Goal: Task Accomplishment & Management: Use online tool/utility

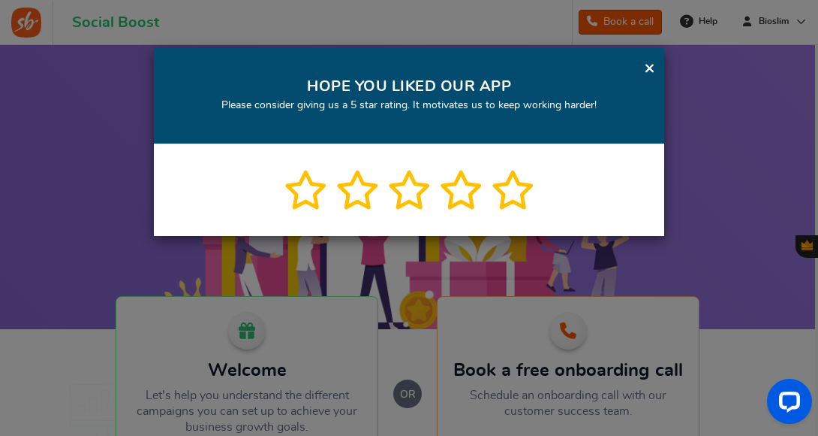
click at [647, 64] on link "×" at bounding box center [649, 68] width 11 height 19
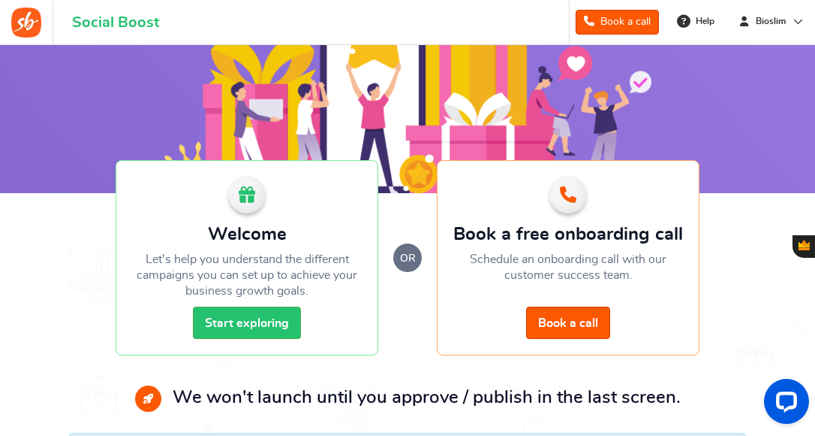
scroll to position [145, 0]
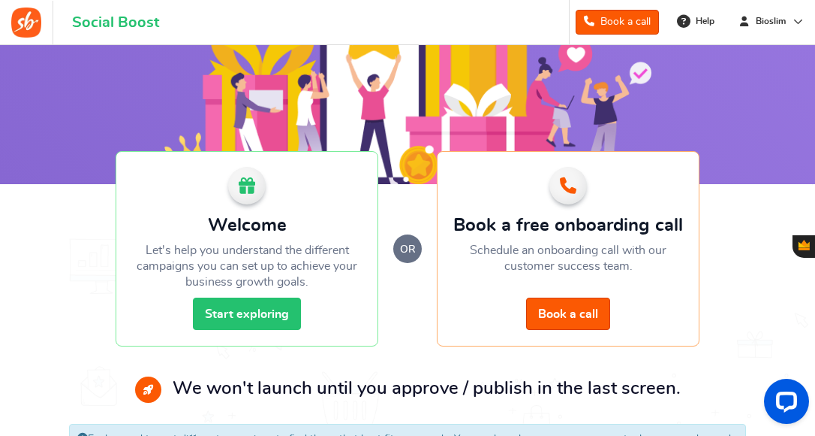
click at [255, 311] on link "Start exploring" at bounding box center [247, 313] width 108 height 32
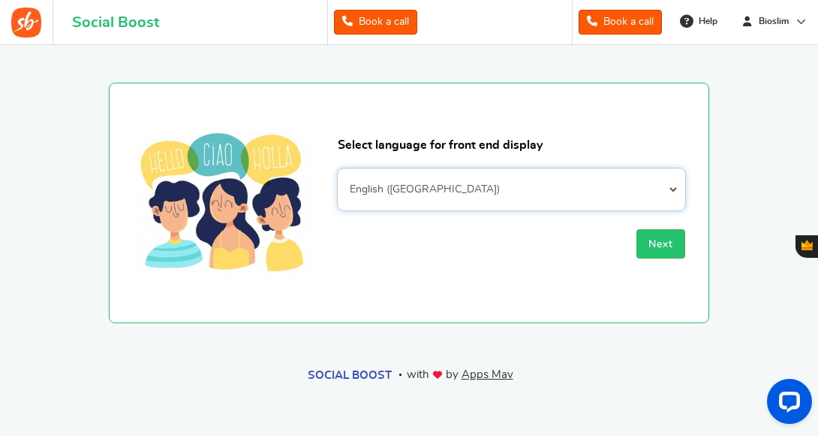
click at [673, 184] on select "Afrikaans Albanian Arabic Armenian Azerbaijani Basque Belarusian Bengali Bosnia…" at bounding box center [512, 189] width 348 height 42
select select "en_GB"
click at [338, 168] on select "Afrikaans Albanian Arabic Armenian Azerbaijani Basque Belarusian Bengali Bosnia…" at bounding box center [512, 189] width 348 height 42
click at [669, 239] on span "Next" at bounding box center [661, 244] width 25 height 11
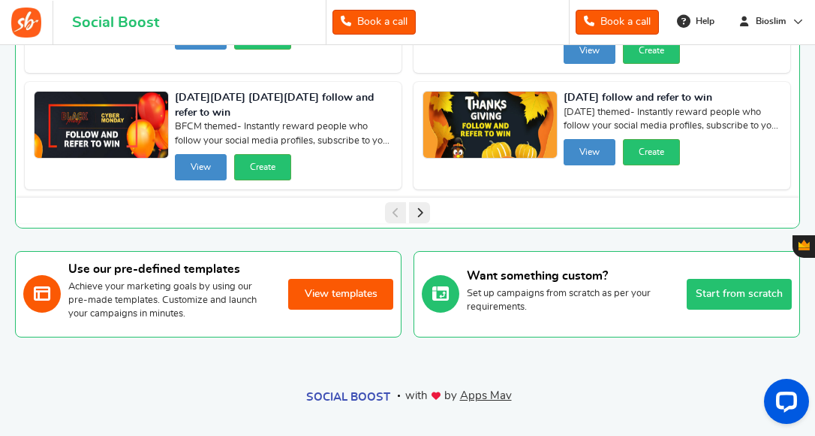
scroll to position [268, 0]
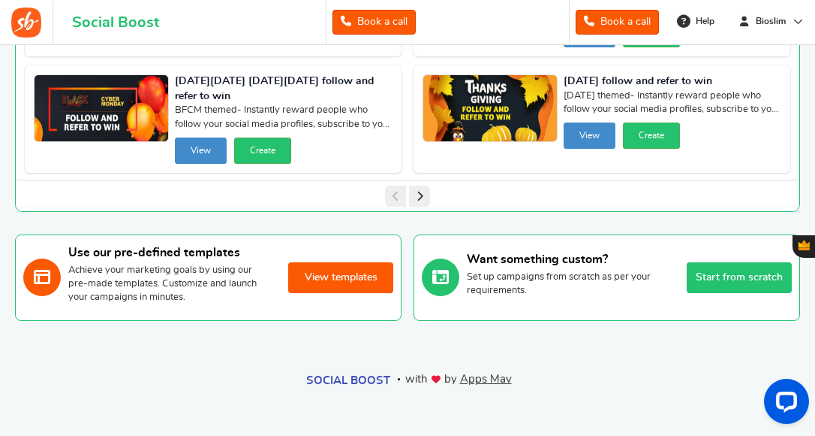
click at [350, 274] on button "View templates" at bounding box center [340, 277] width 105 height 31
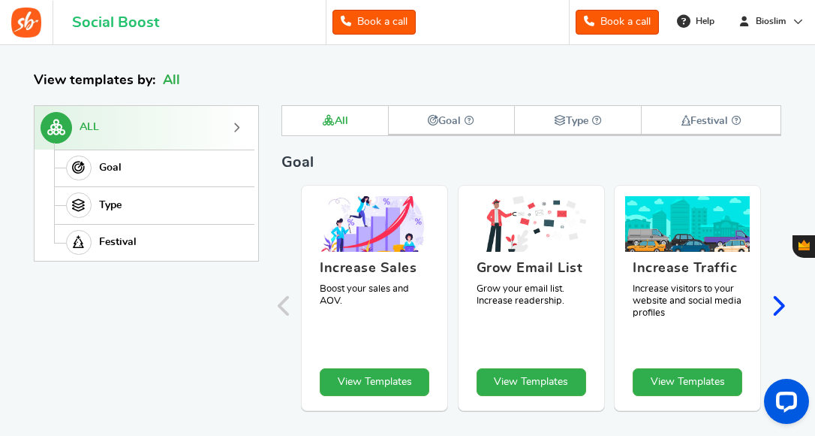
scroll to position [206, 0]
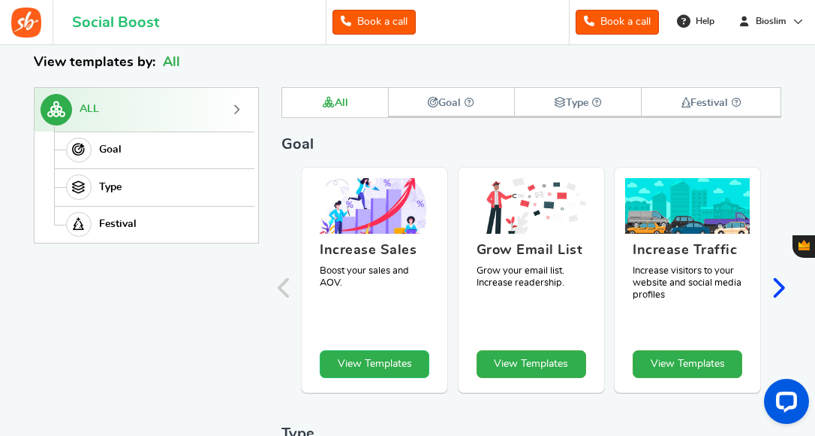
click at [365, 363] on link "View Templates" at bounding box center [375, 364] width 110 height 28
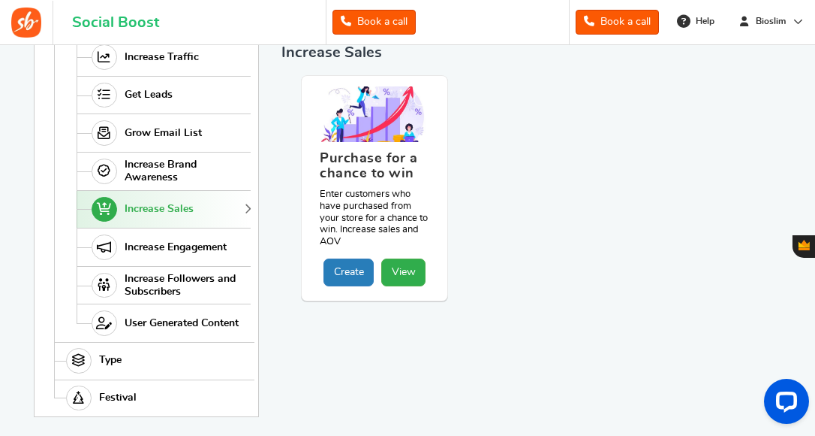
scroll to position [354, 0]
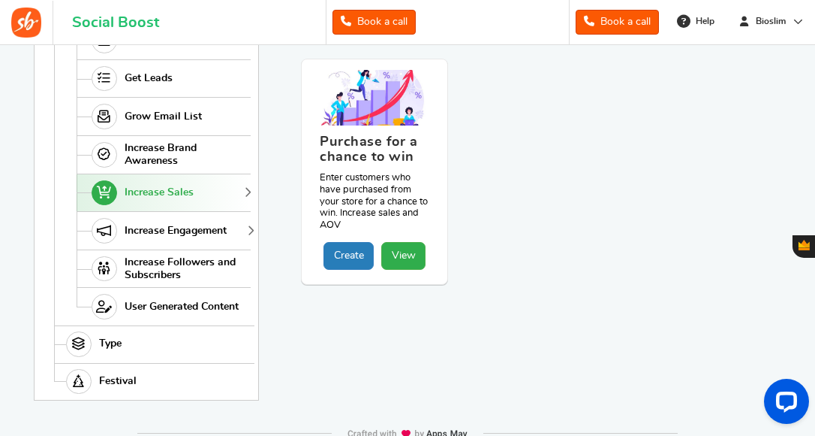
click at [155, 227] on span "Increase Engagement" at bounding box center [176, 231] width 102 height 13
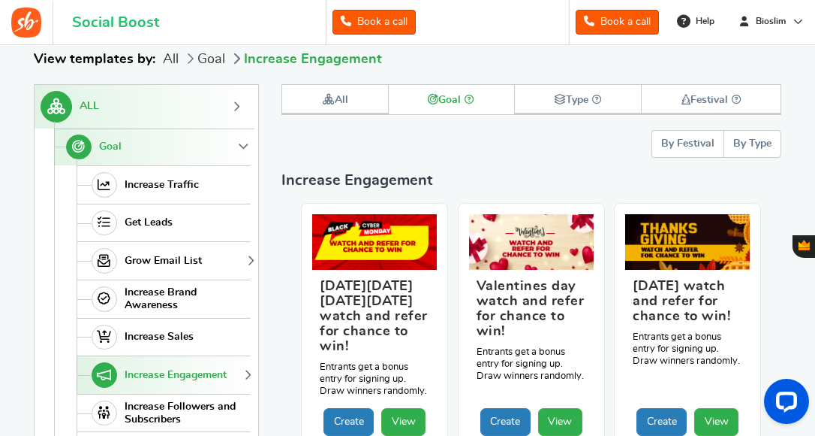
scroll to position [206, 0]
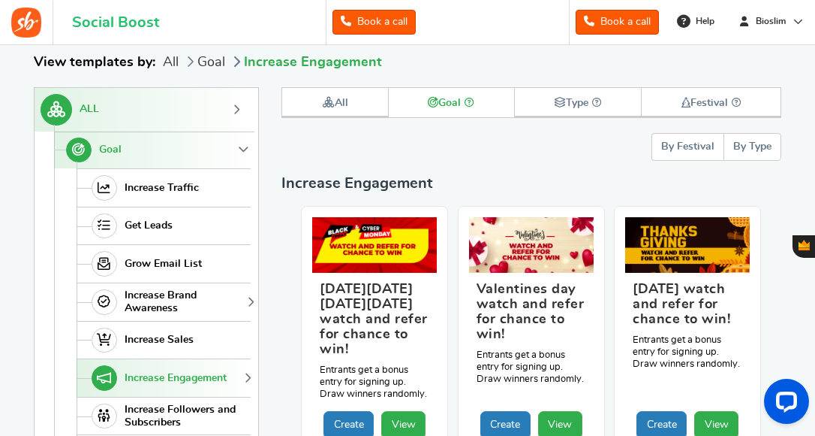
click at [145, 297] on span "Increase Brand Awareness" at bounding box center [186, 302] width 122 height 26
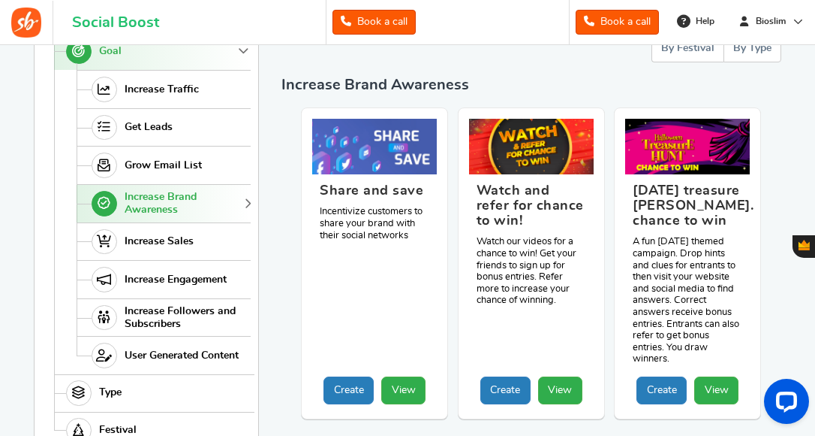
scroll to position [306, 0]
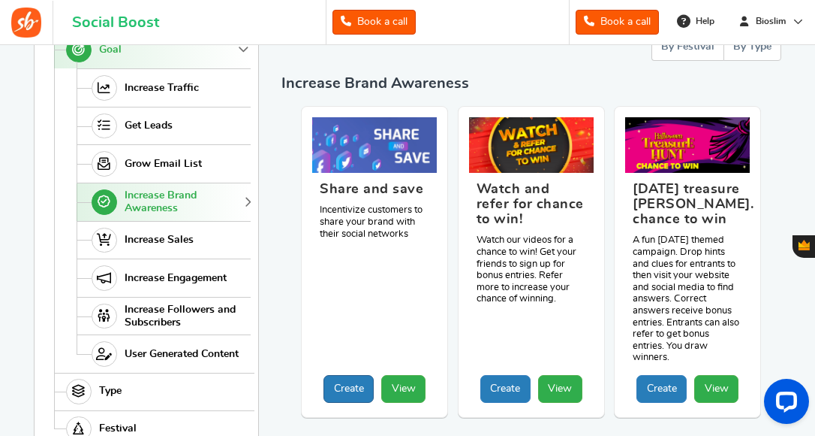
click at [345, 383] on link "Create" at bounding box center [349, 389] width 50 height 28
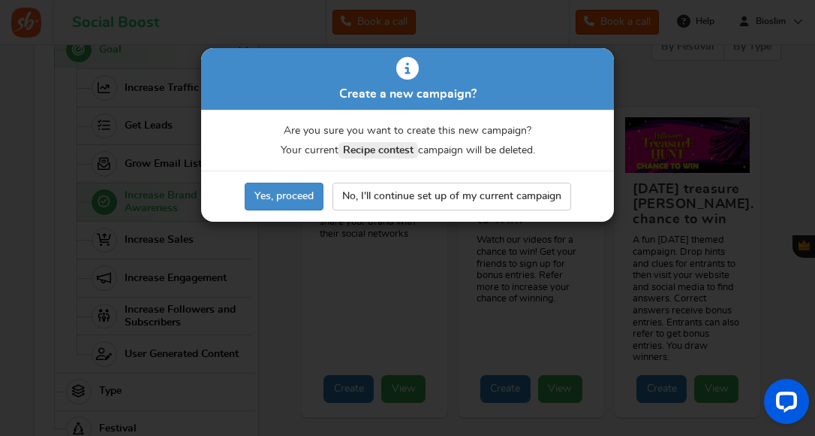
click at [290, 270] on div "Create a new campaign? Are you sure you want to create this new campaign? Your …" at bounding box center [407, 218] width 815 height 436
click at [291, 186] on link "Yes, proceed" at bounding box center [284, 196] width 79 height 28
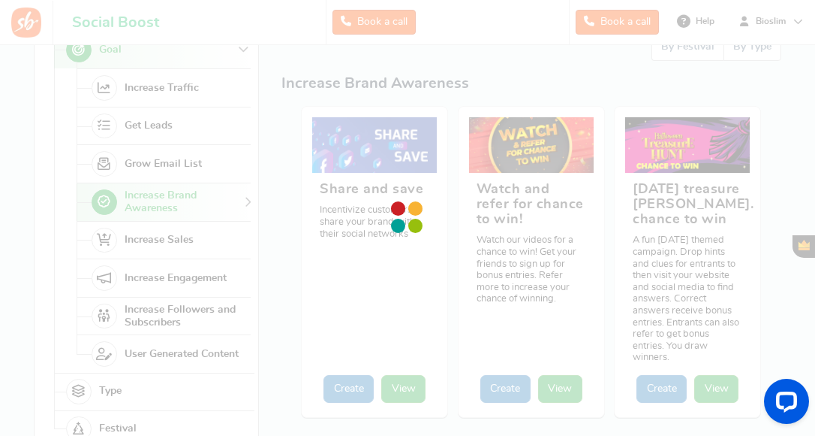
scroll to position [0, 0]
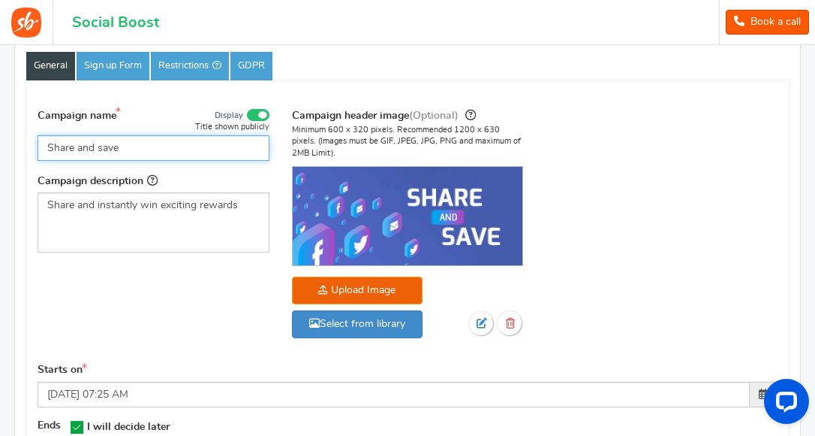
click at [74, 145] on input "Share and save" at bounding box center [154, 148] width 232 height 26
click at [124, 144] on input "Share and save" at bounding box center [154, 148] width 232 height 26
type input "S"
type input "Bioslim Summer Ready"
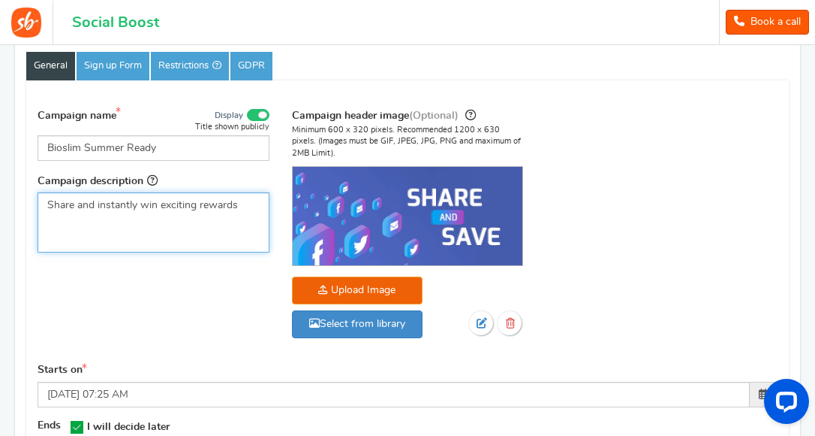
click at [238, 208] on p "Share and instantly win exciting rewards" at bounding box center [153, 204] width 213 height 15
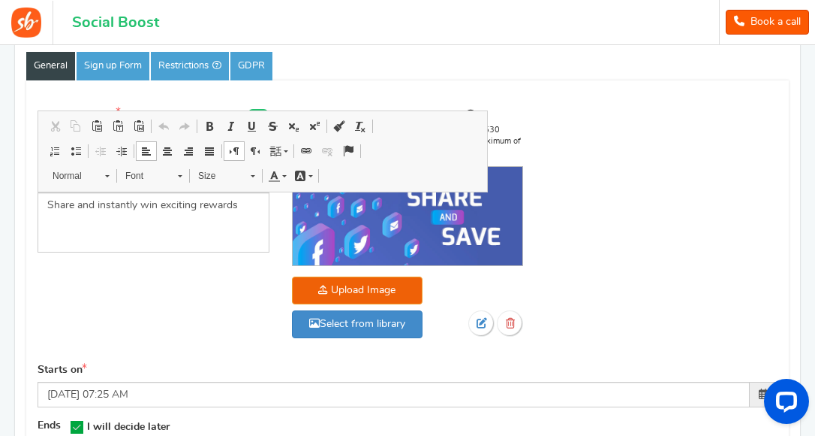
click at [686, 260] on div "Campaign name Display Title shown publicly Bioslim Summer Ready This will be sh…" at bounding box center [407, 231] width 763 height 264
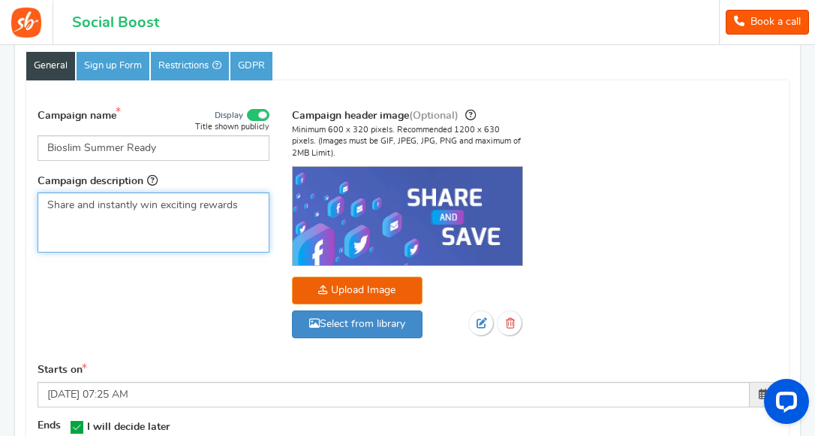
click at [74, 205] on p "Share and instantly win exciting rewards" at bounding box center [153, 204] width 213 height 15
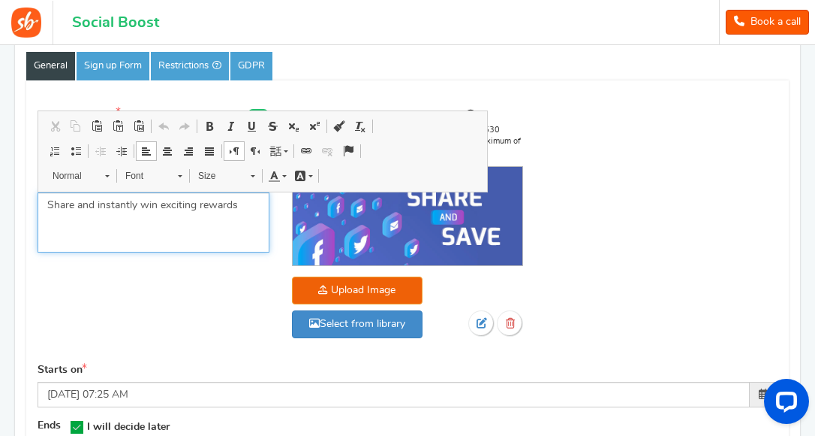
click at [230, 123] on span at bounding box center [231, 126] width 12 height 12
click at [245, 223] on p "Share Bioslim website and experience with a friend and instantly win exciting r…" at bounding box center [153, 212] width 213 height 30
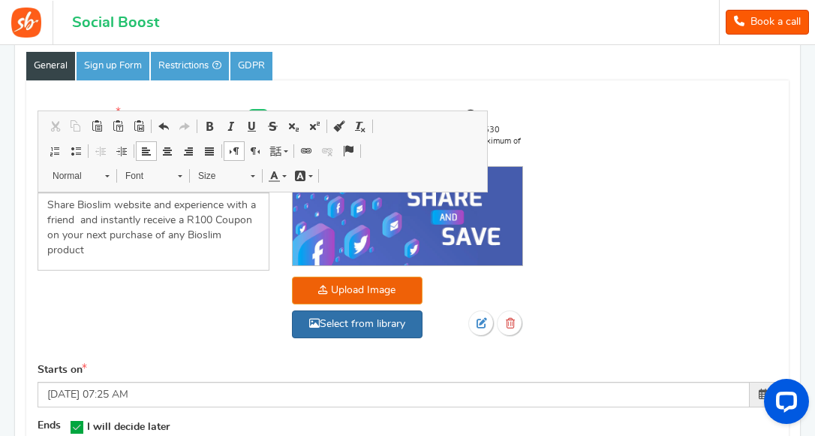
click at [361, 321] on link "Select from library" at bounding box center [357, 324] width 131 height 28
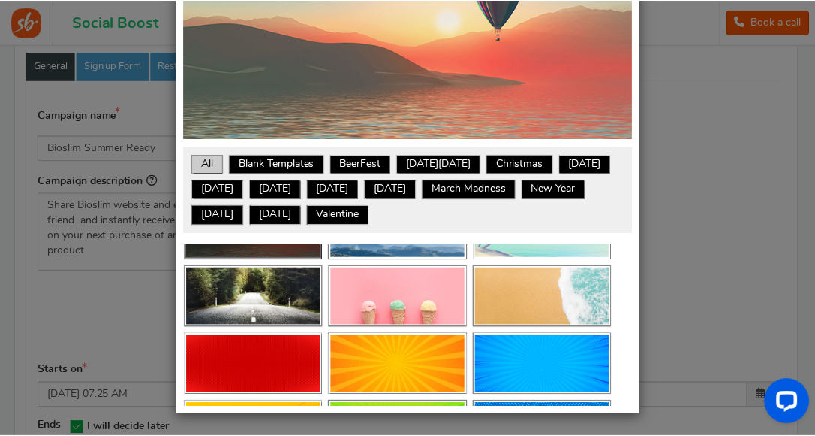
scroll to position [0, 0]
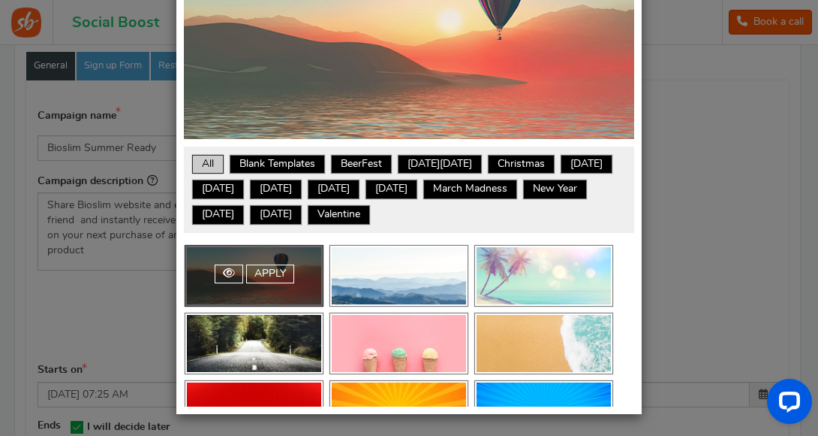
click at [123, 302] on div "× Close Select from library Want to show your own text on an image? Choose from…" at bounding box center [409, 218] width 818 height 436
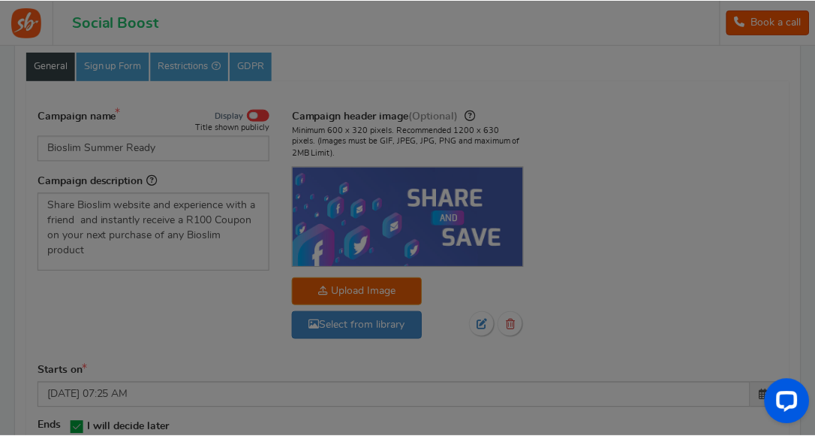
scroll to position [173, 0]
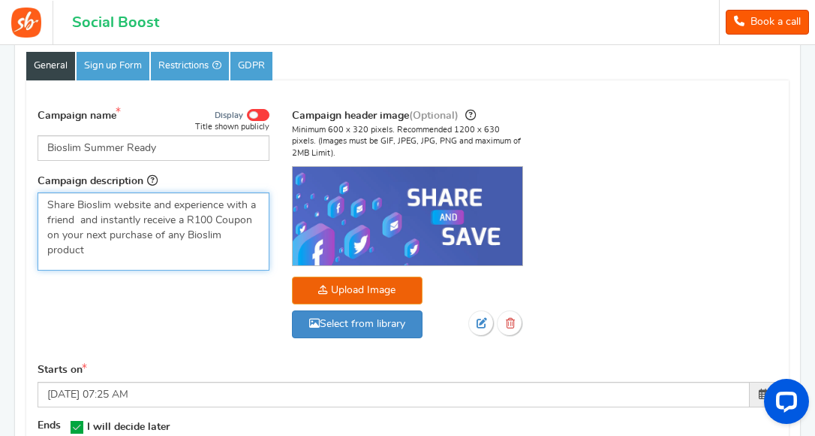
click at [261, 235] on div "Share Bioslim website and experience with a friend and instantly receive a R100…" at bounding box center [154, 231] width 232 height 78
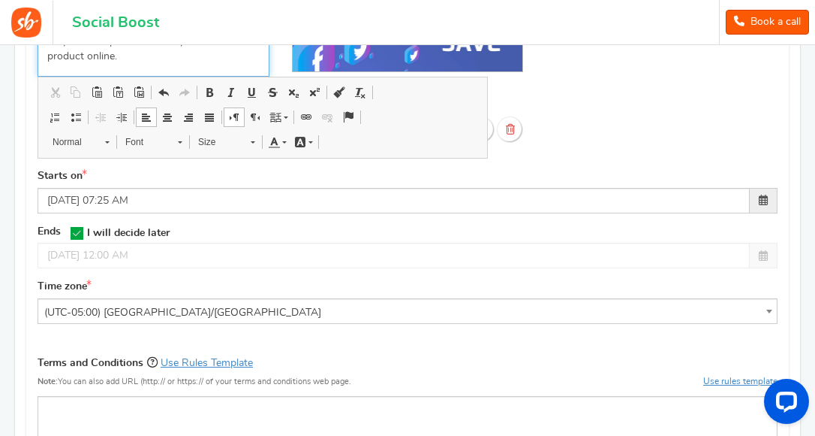
scroll to position [370, 0]
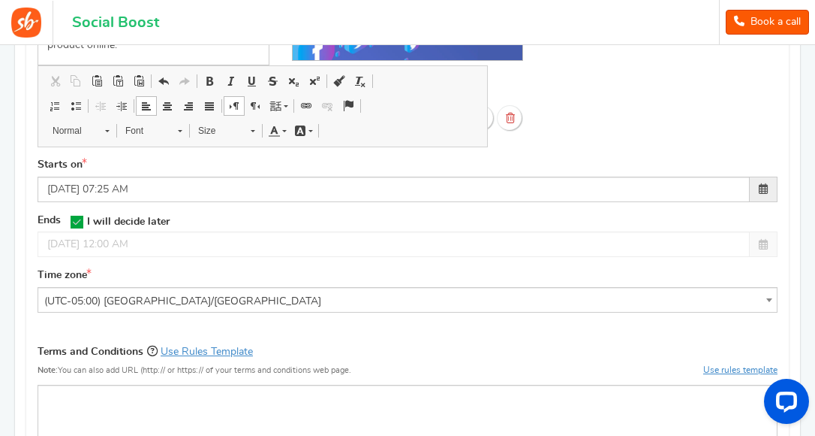
click at [157, 244] on div at bounding box center [408, 244] width 740 height 26
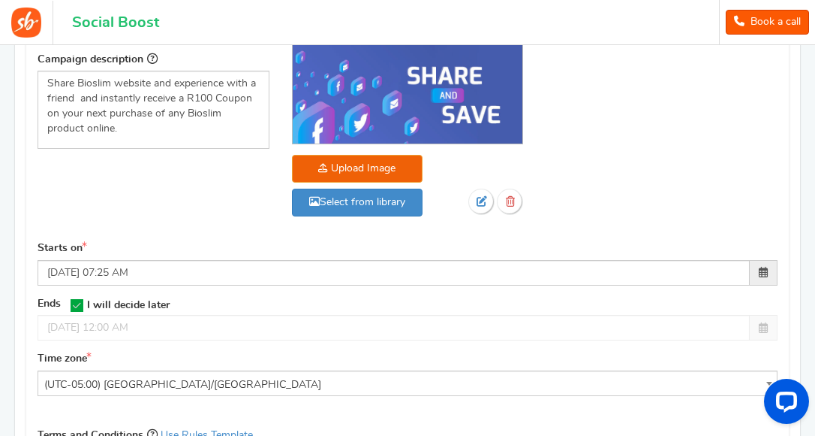
scroll to position [288, 0]
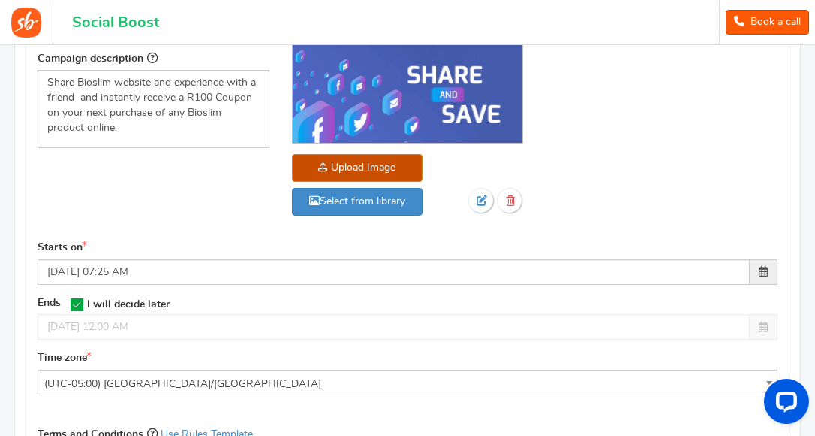
click at [396, 78] on img at bounding box center [408, 93] width 231 height 98
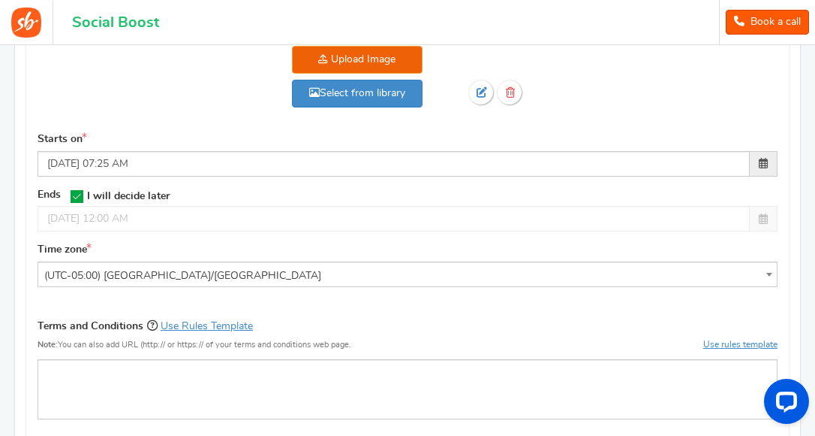
scroll to position [396, 0]
click at [77, 191] on icon at bounding box center [77, 195] width 13 height 13
click at [72, 191] on input "I will decide later" at bounding box center [72, 195] width 0 height 10
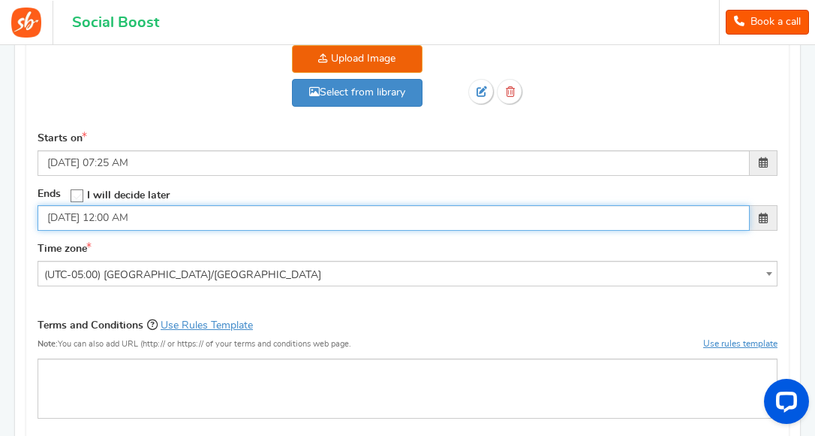
click at [76, 218] on input "11/21/2025 12:00 AM" at bounding box center [394, 218] width 713 height 26
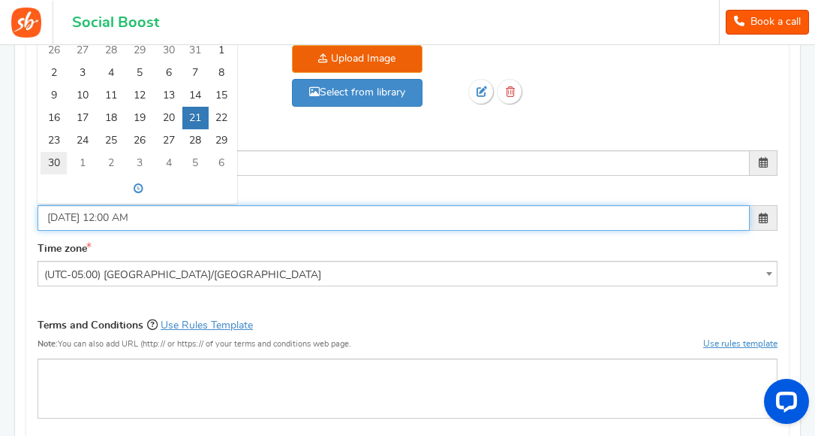
click at [55, 157] on td "30" at bounding box center [54, 163] width 26 height 23
type input "11/30/2025 12:00 AM"
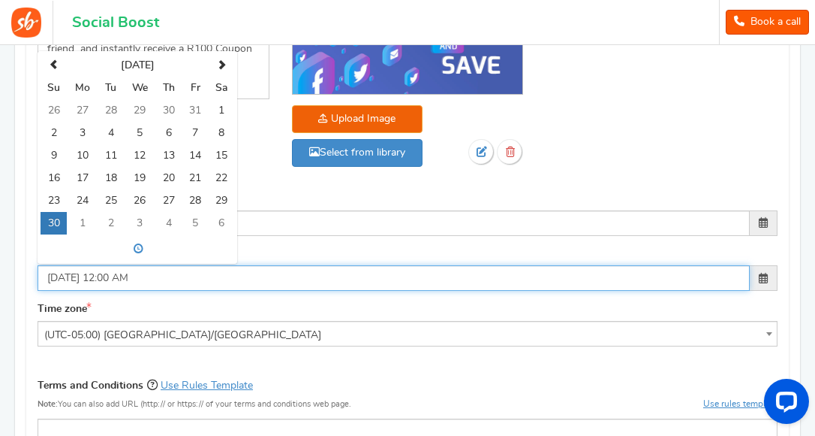
scroll to position [339, 0]
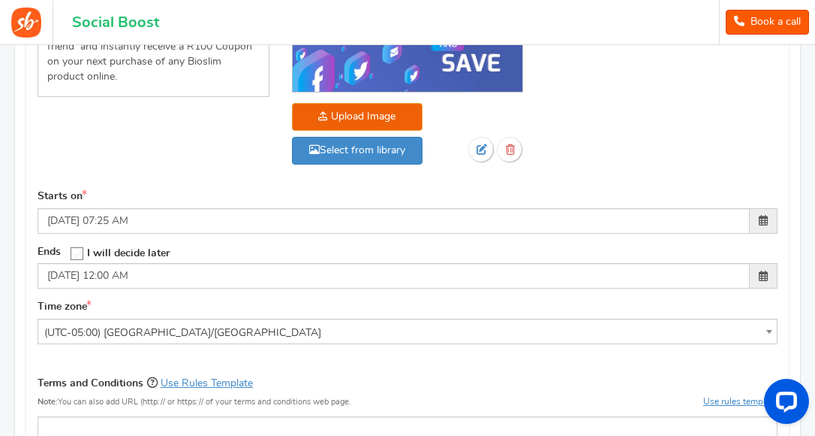
click at [312, 182] on div "Campaign header image (Optional) Minimum 600 x 320 pixels. Recommended 1200 x 6…" at bounding box center [408, 61] width 255 height 256
click at [769, 330] on b at bounding box center [770, 332] width 6 height 4
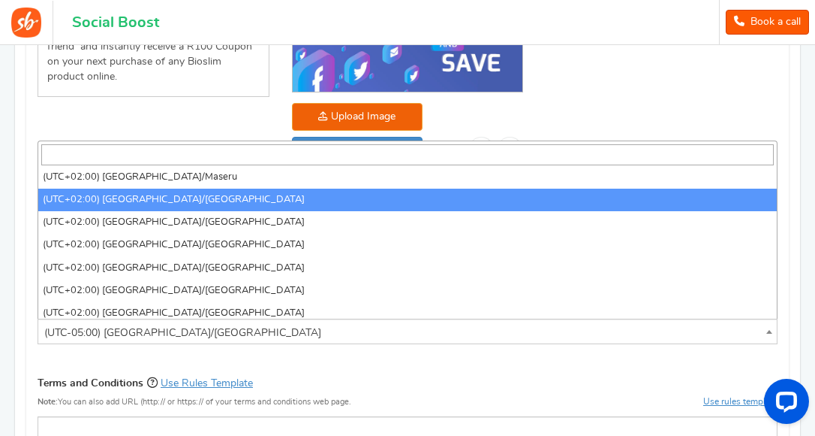
scroll to position [5198, 0]
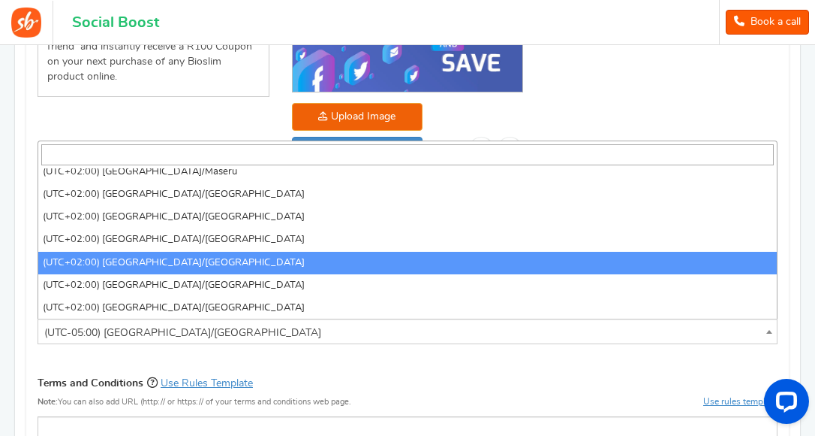
select select "Africa/Johannesburg"
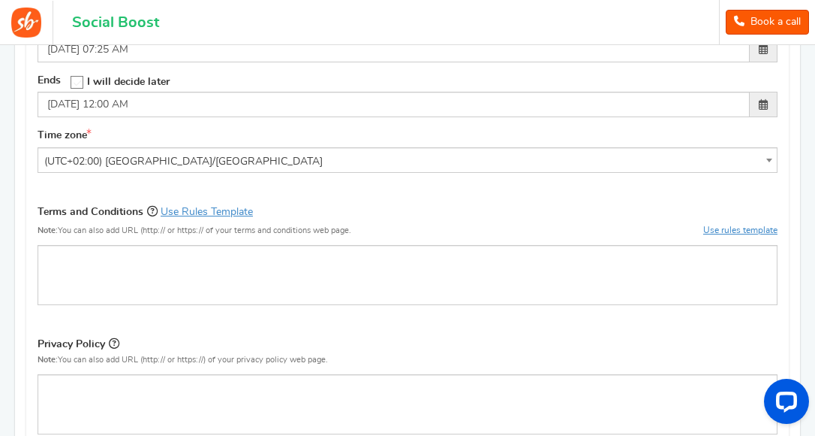
scroll to position [523, 0]
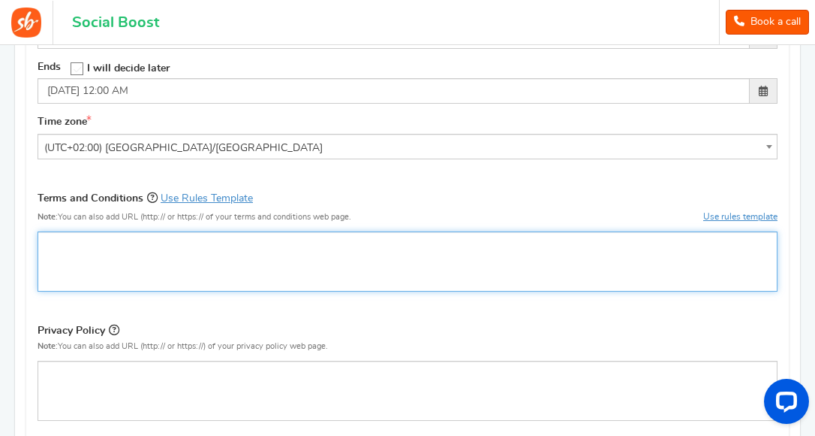
click at [49, 243] on p "Rich Text Editor, competition_terms" at bounding box center [407, 244] width 721 height 15
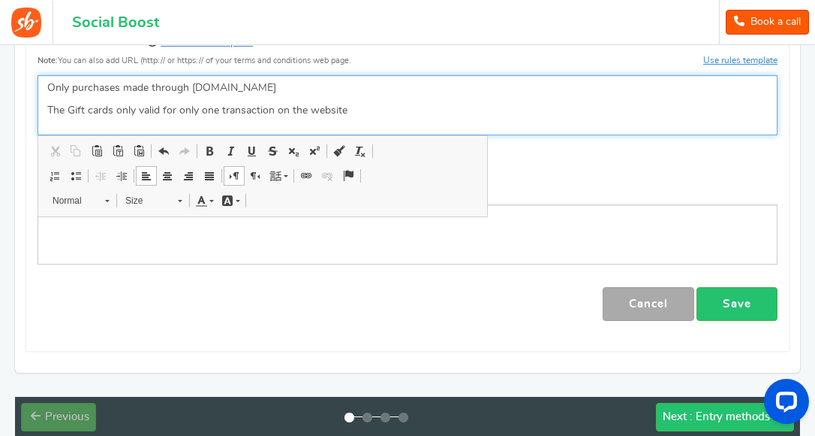
scroll to position [680, 0]
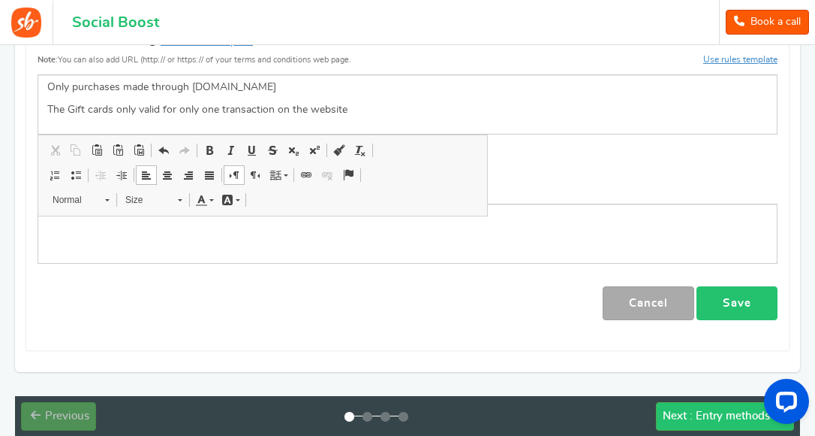
click at [748, 291] on link "Save" at bounding box center [737, 303] width 81 height 34
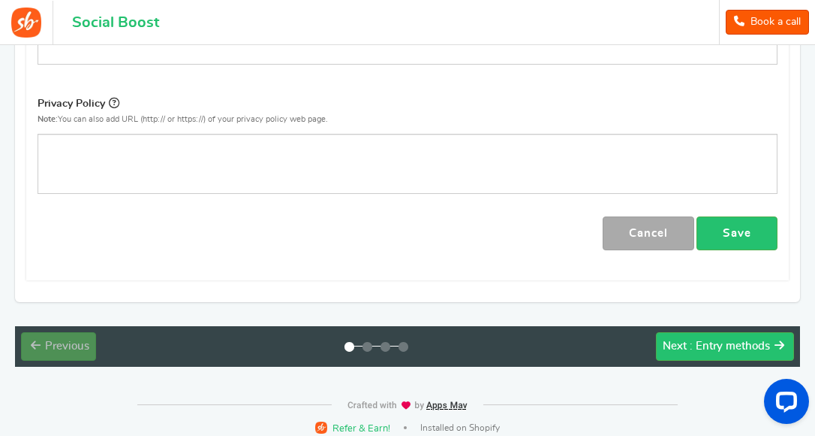
scroll to position [761, 0]
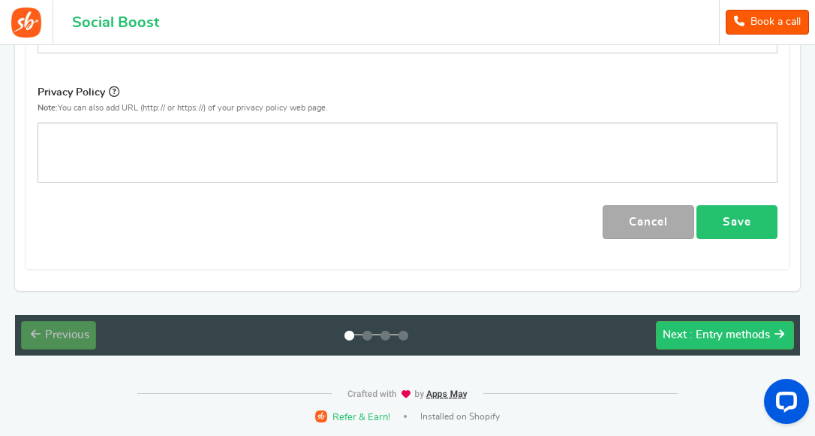
click at [733, 218] on link "Save" at bounding box center [737, 222] width 81 height 34
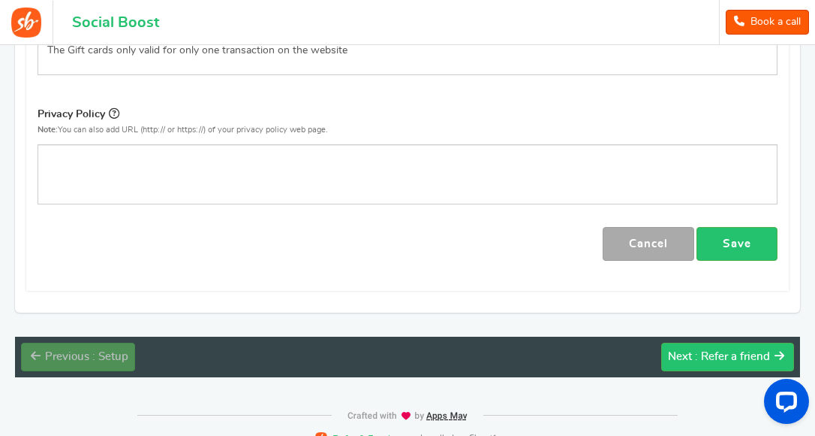
scroll to position [0, 0]
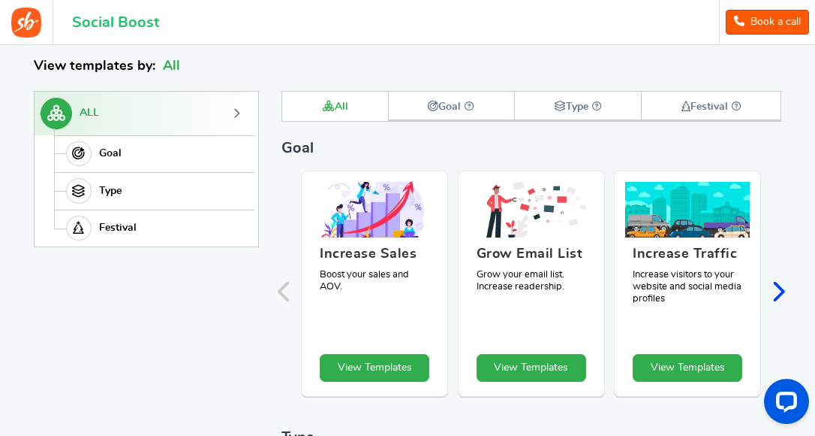
scroll to position [206, 0]
